Goal: Task Accomplishment & Management: Manage account settings

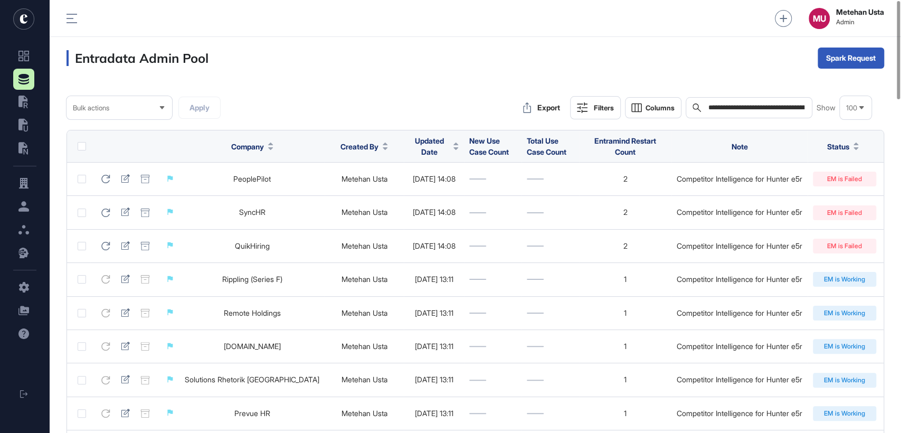
click at [755, 110] on input "**********" at bounding box center [756, 107] width 98 height 8
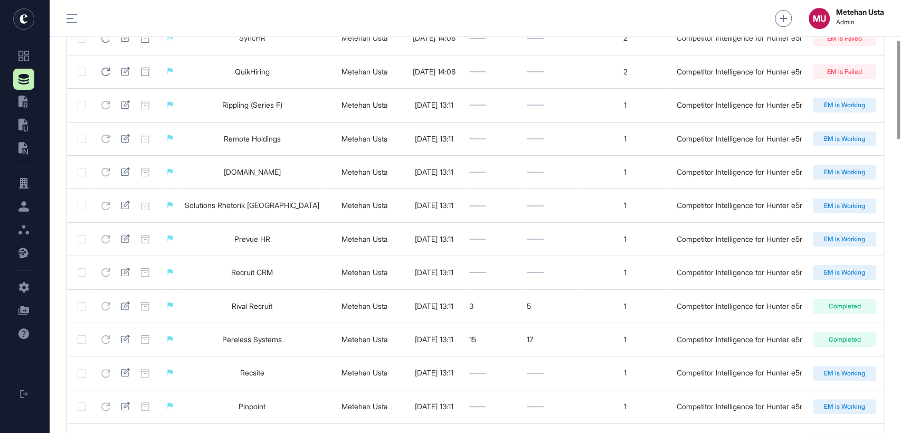
scroll to position [175, 0]
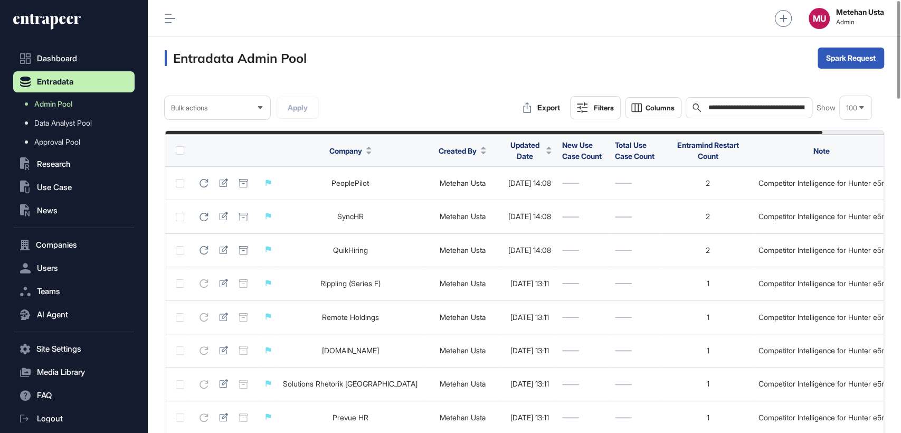
click at [163, 17] on div "MU Metehan Usta Admin" at bounding box center [524, 18] width 753 height 37
click at [170, 18] on icon at bounding box center [170, 18] width 11 height 9
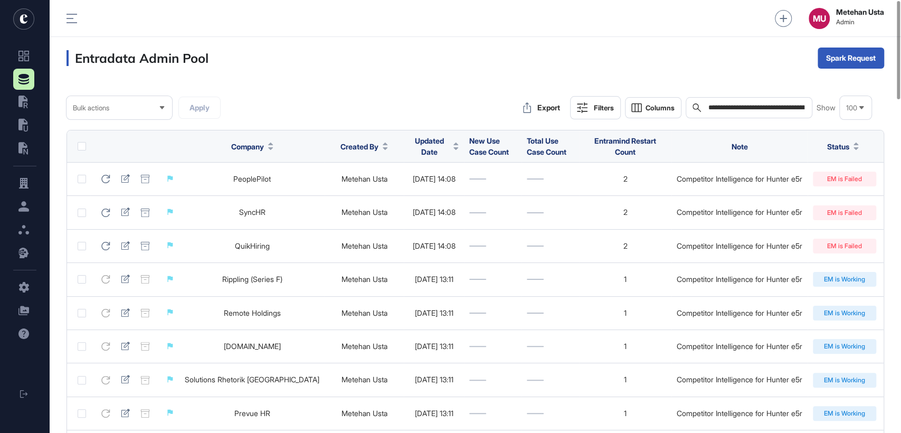
click at [409, 148] on span "Updated Date" at bounding box center [429, 146] width 40 height 22
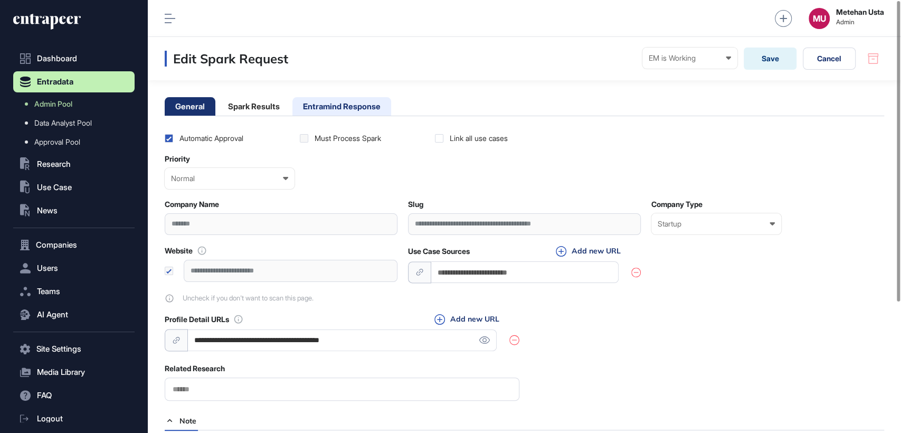
click at [332, 102] on li "Entramind Response" at bounding box center [341, 106] width 99 height 18
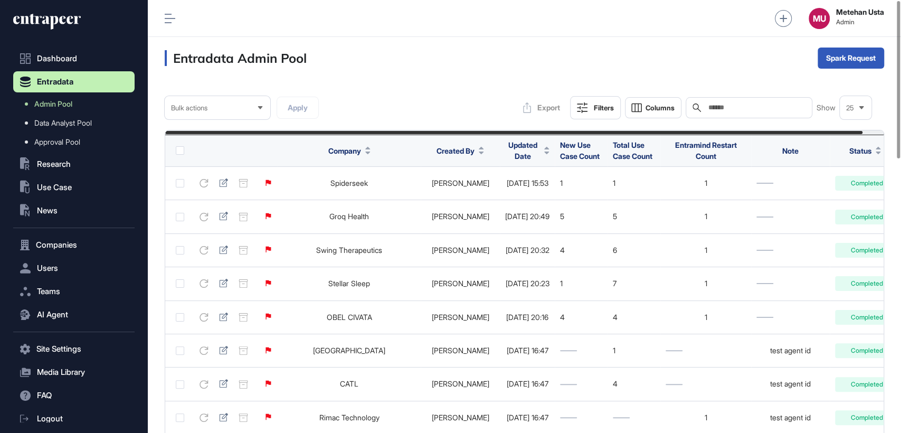
click at [507, 157] on div "Updated Date" at bounding box center [527, 150] width 44 height 31
click at [508, 152] on span "Updated Date" at bounding box center [522, 150] width 35 height 22
click at [509, 195] on span "Sort Descending" at bounding box center [528, 194] width 42 height 9
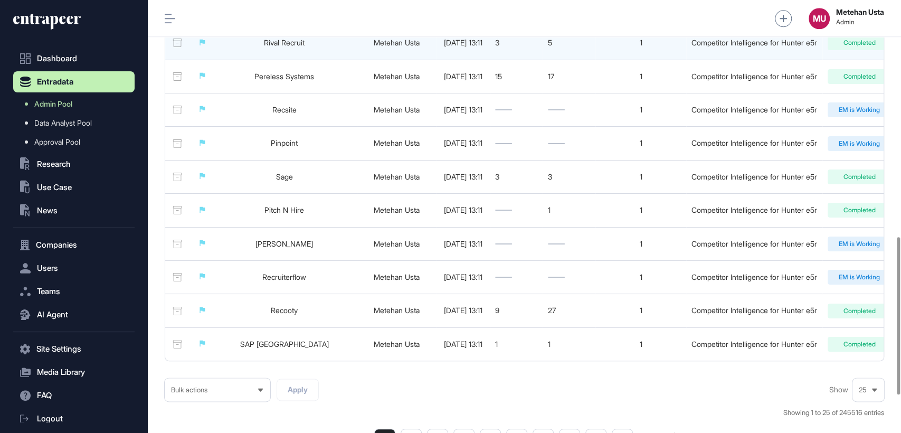
scroll to position [752, 0]
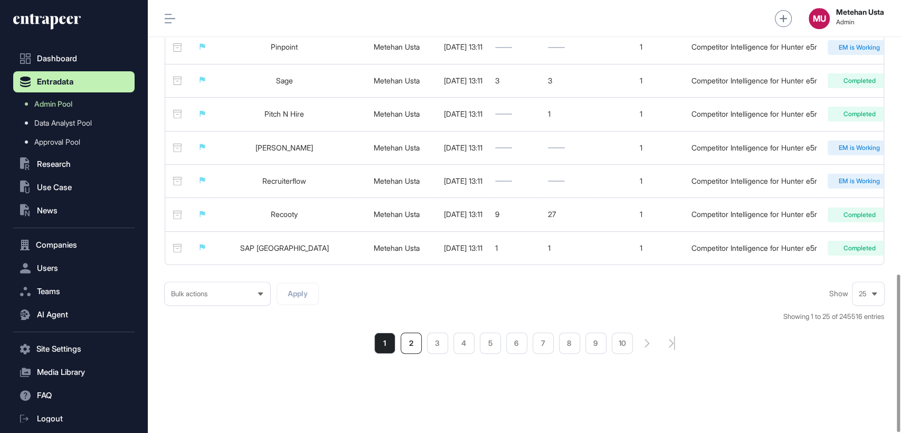
click at [407, 335] on li "2" at bounding box center [411, 342] width 21 height 21
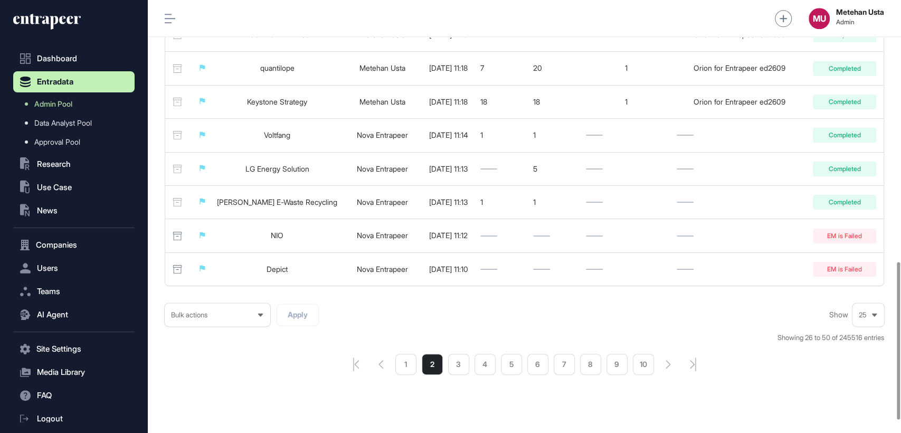
scroll to position [752, 0]
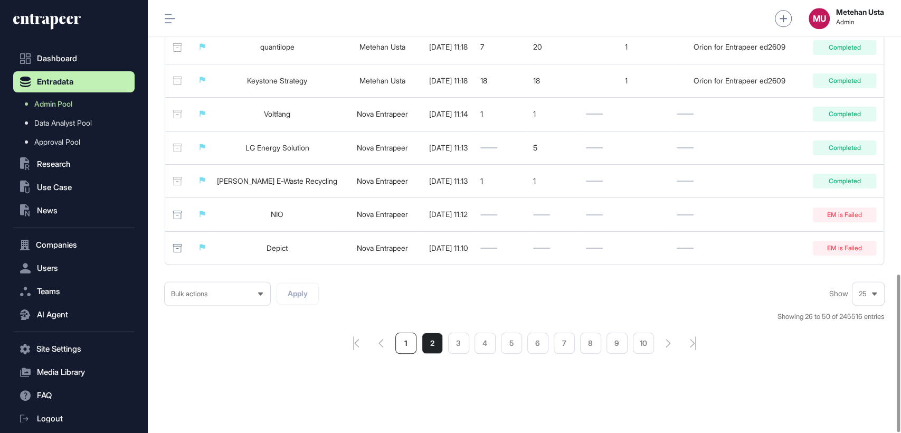
click at [413, 342] on li "1" at bounding box center [405, 342] width 21 height 21
